Goal: Navigation & Orientation: Find specific page/section

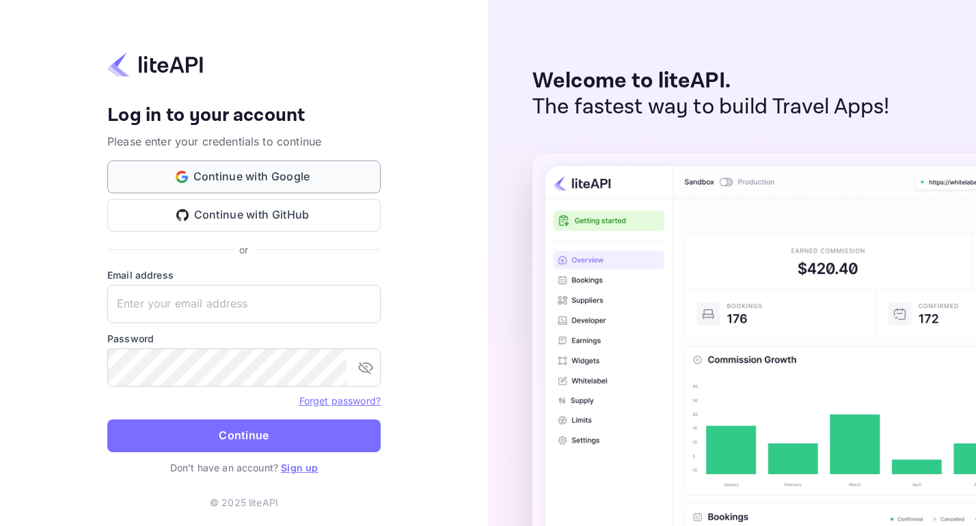
click at [264, 173] on button "Continue with Google" at bounding box center [243, 177] width 273 height 33
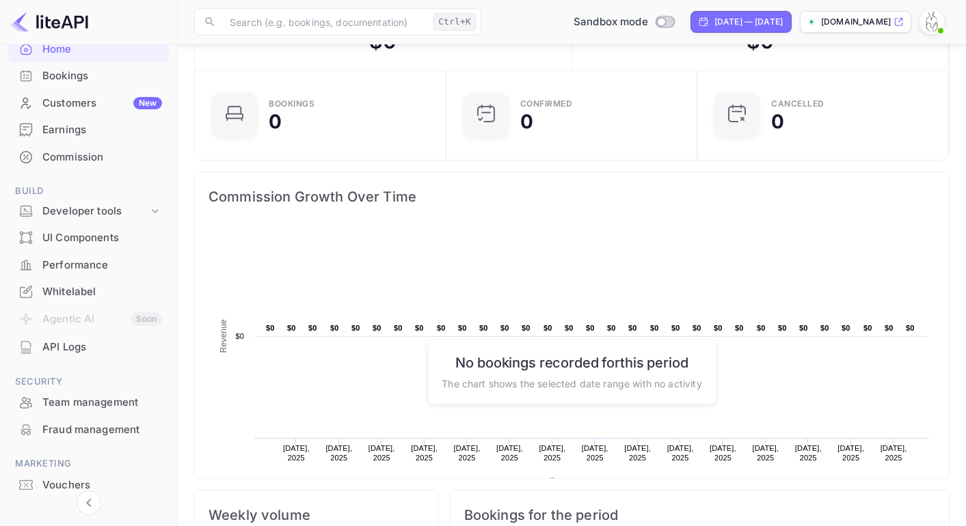
scroll to position [64, 0]
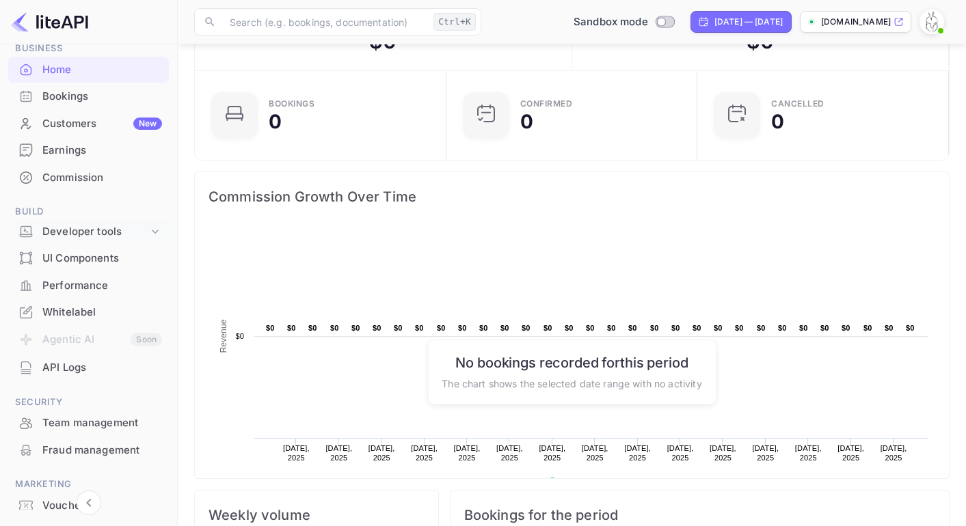
click at [139, 232] on div "Developer tools" at bounding box center [95, 232] width 106 height 16
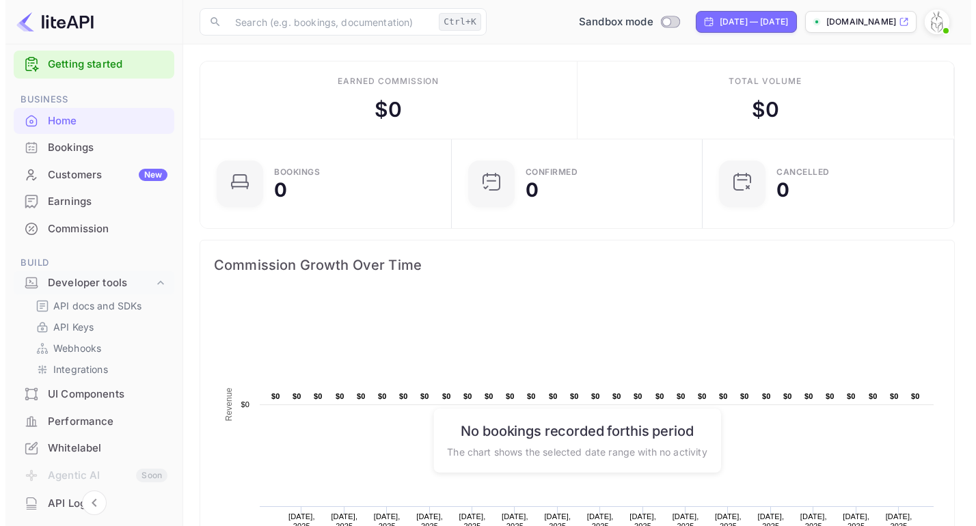
scroll to position [12, 0]
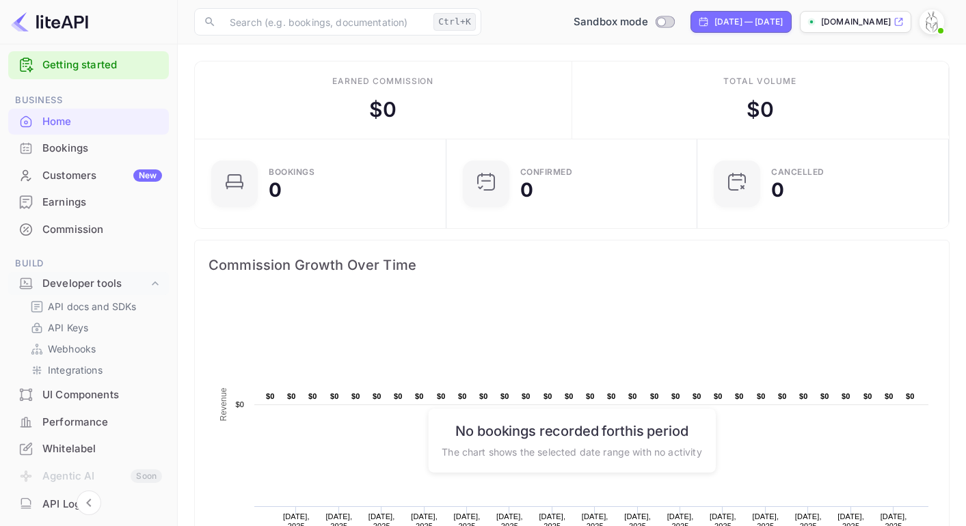
click at [90, 152] on div "Bookings" at bounding box center [102, 149] width 120 height 16
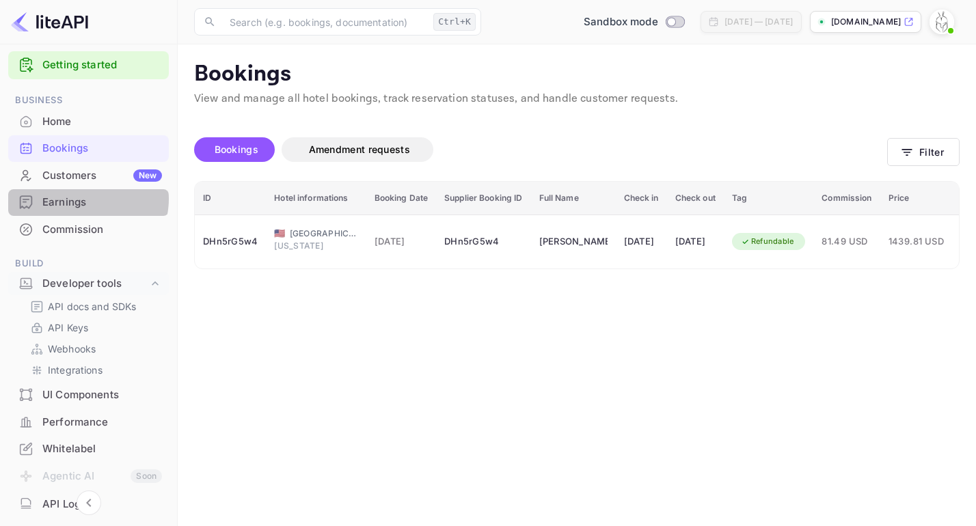
click at [85, 200] on div "Earnings" at bounding box center [102, 203] width 120 height 16
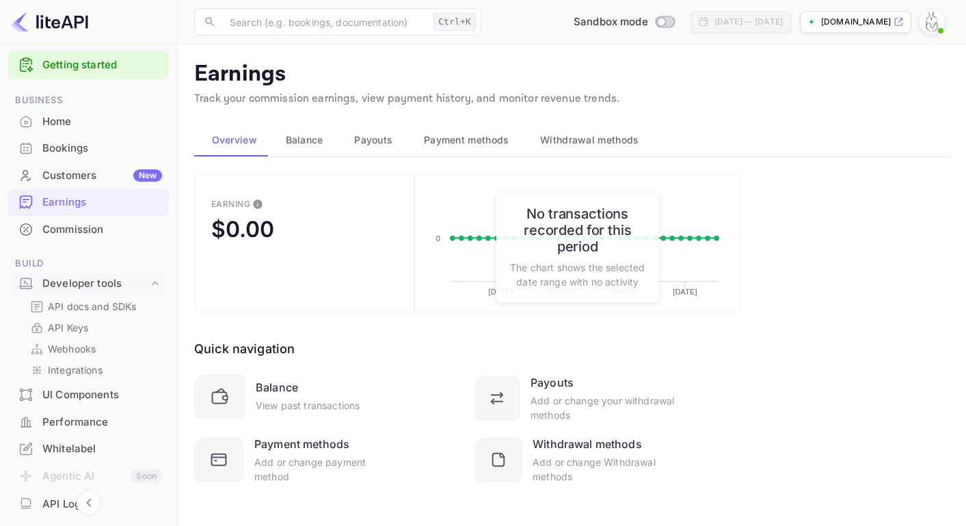
click at [79, 179] on div "Customers New" at bounding box center [102, 176] width 120 height 16
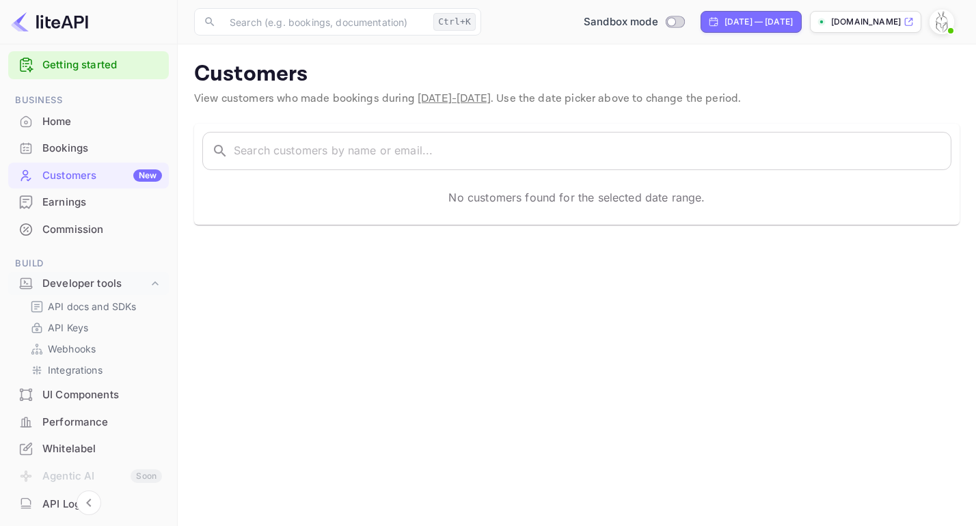
click at [71, 122] on div "Home" at bounding box center [102, 122] width 120 height 16
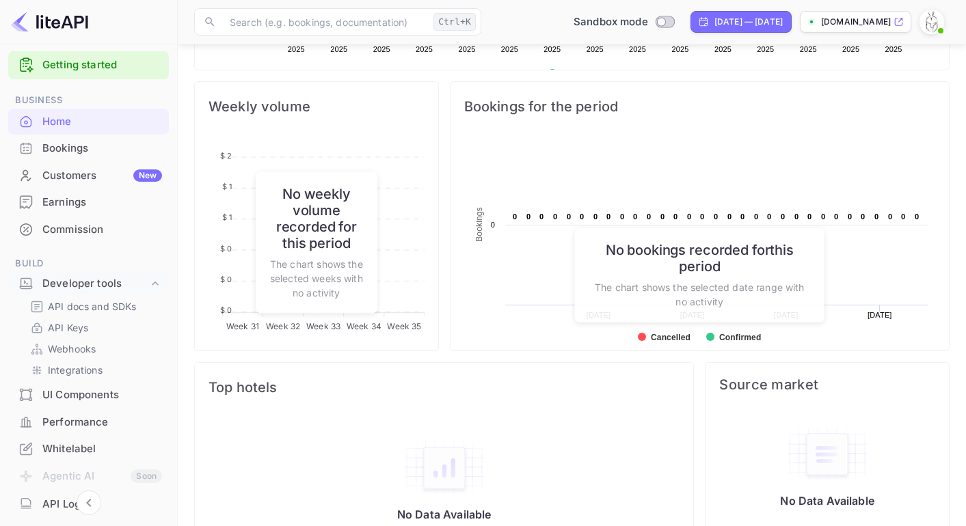
scroll to position [518, 0]
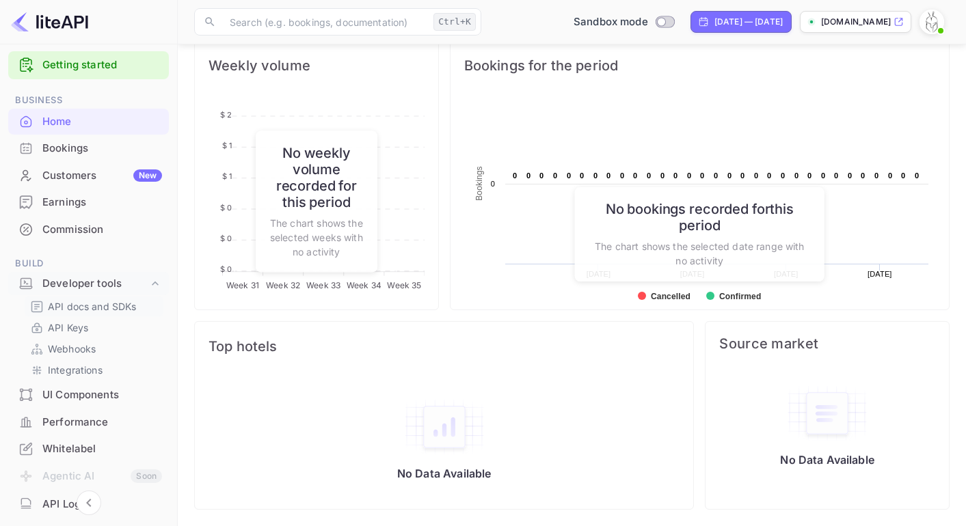
click at [87, 303] on p "API docs and SDKs" at bounding box center [92, 306] width 89 height 14
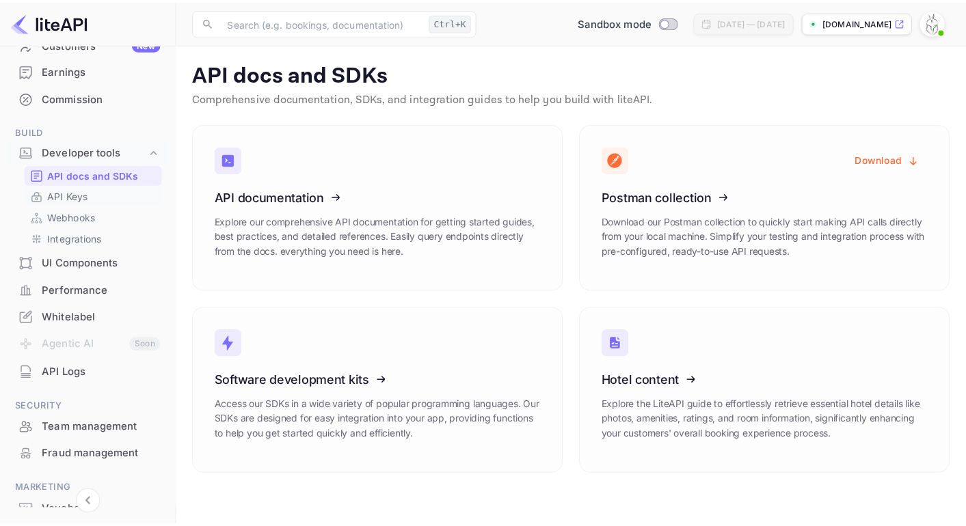
scroll to position [149, 0]
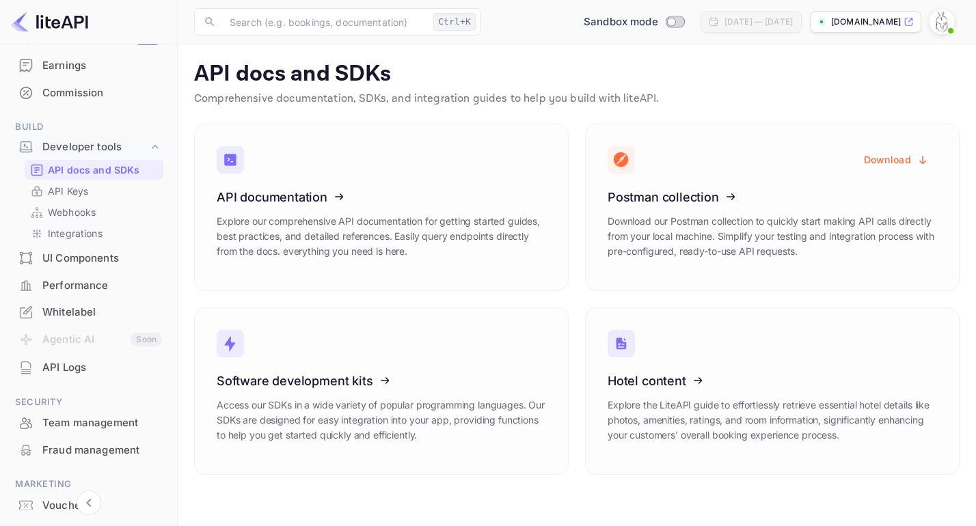
click at [76, 254] on div "UI Components" at bounding box center [102, 259] width 120 height 16
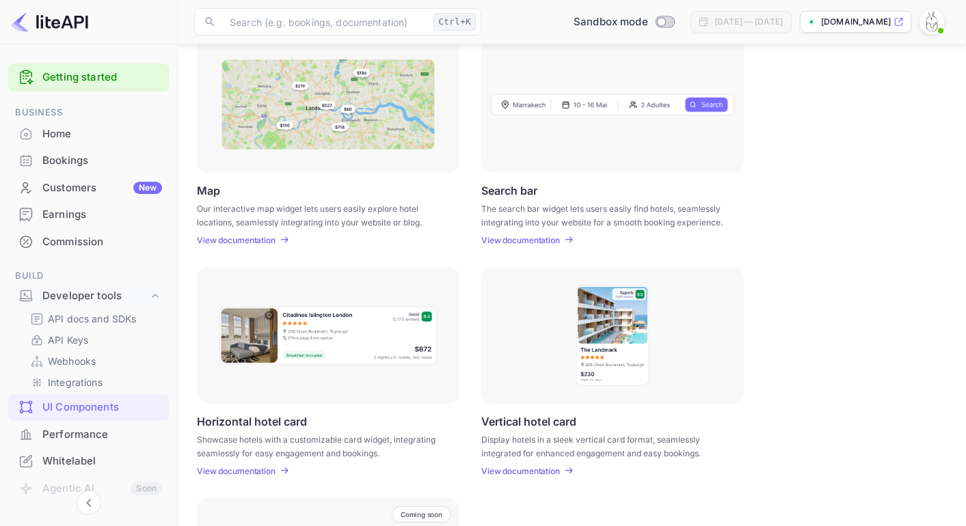
click at [69, 82] on link "Getting started" at bounding box center [102, 78] width 120 height 16
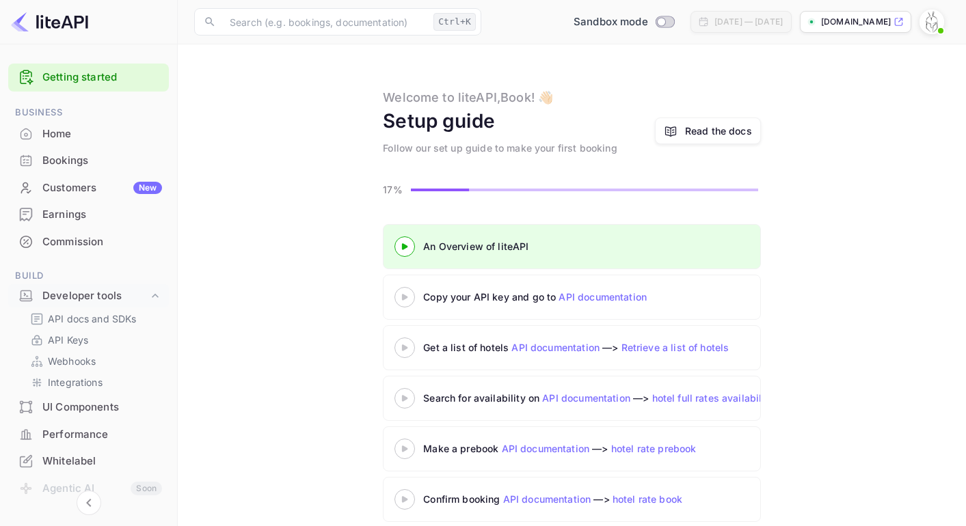
click at [935, 23] on img at bounding box center [932, 22] width 22 height 22
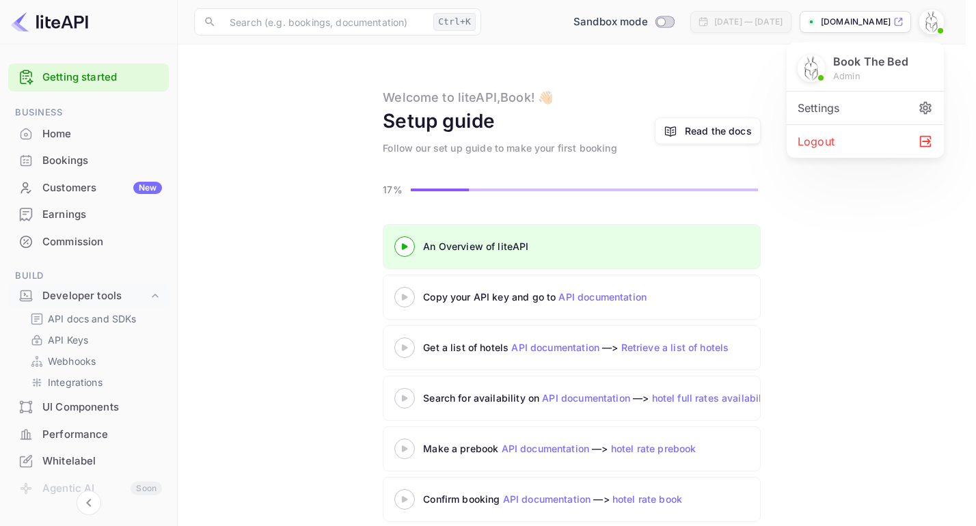
click at [78, 134] on div at bounding box center [488, 263] width 976 height 526
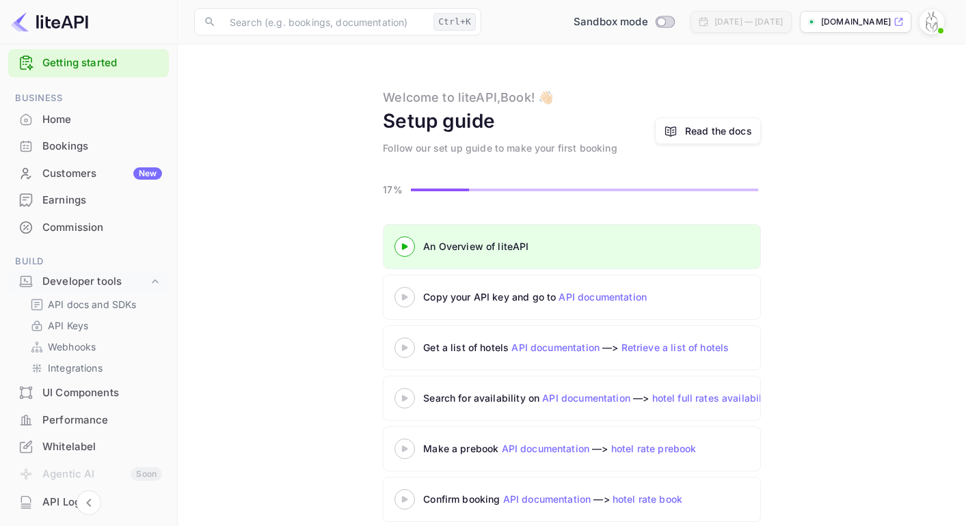
scroll to position [12, 0]
click at [85, 502] on icon "Collapse navigation" at bounding box center [89, 503] width 16 height 16
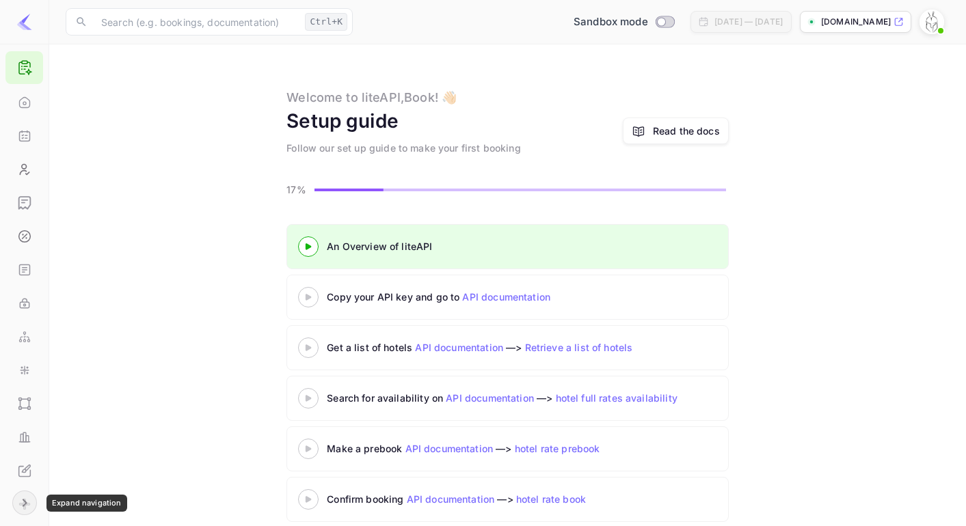
click at [23, 509] on icon "Expand navigation" at bounding box center [24, 503] width 16 height 16
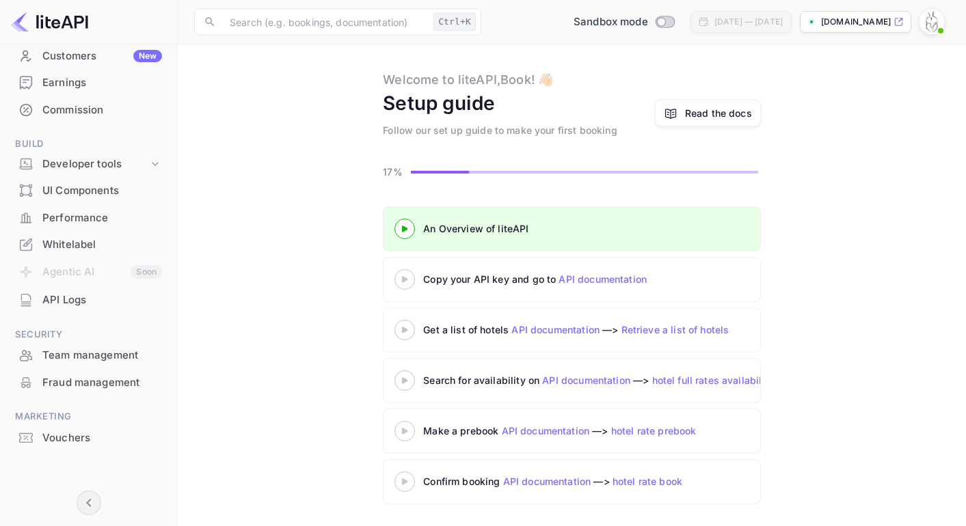
scroll to position [133, 0]
click at [79, 237] on div "Whitelabel" at bounding box center [102, 244] width 120 height 16
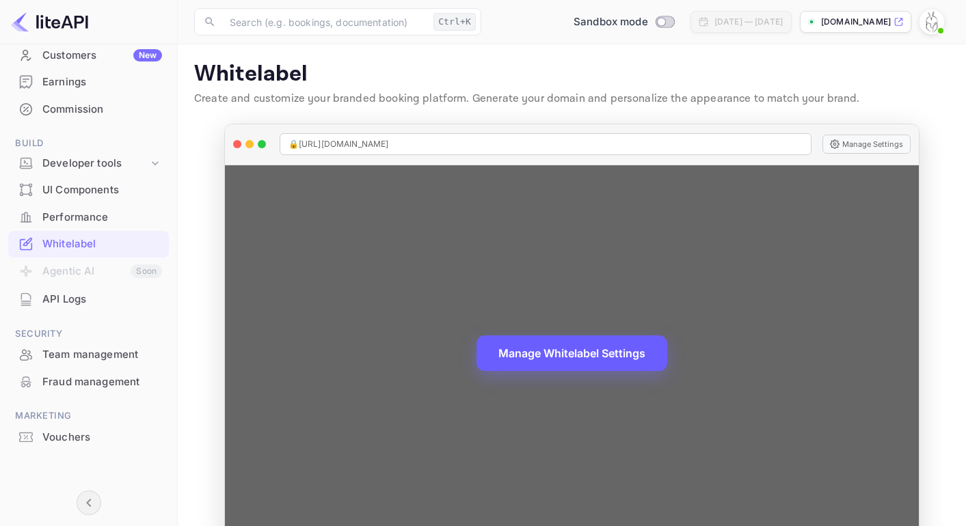
click at [618, 366] on button "Manage Whitelabel Settings" at bounding box center [571, 354] width 191 height 36
